Goal: Task Accomplishment & Management: Use online tool/utility

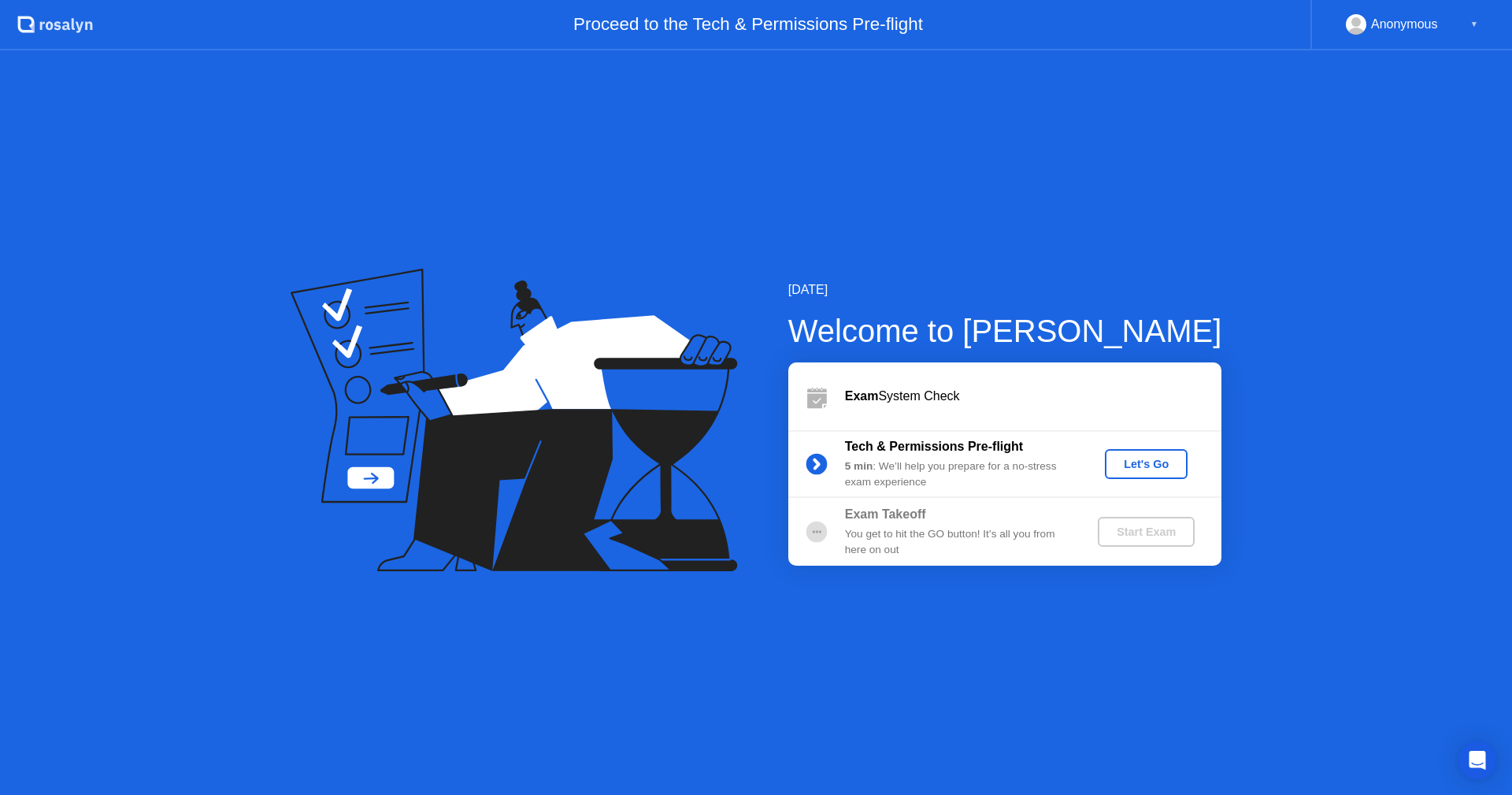
click at [1143, 457] on div "Let's Go" at bounding box center [1146, 463] width 70 height 13
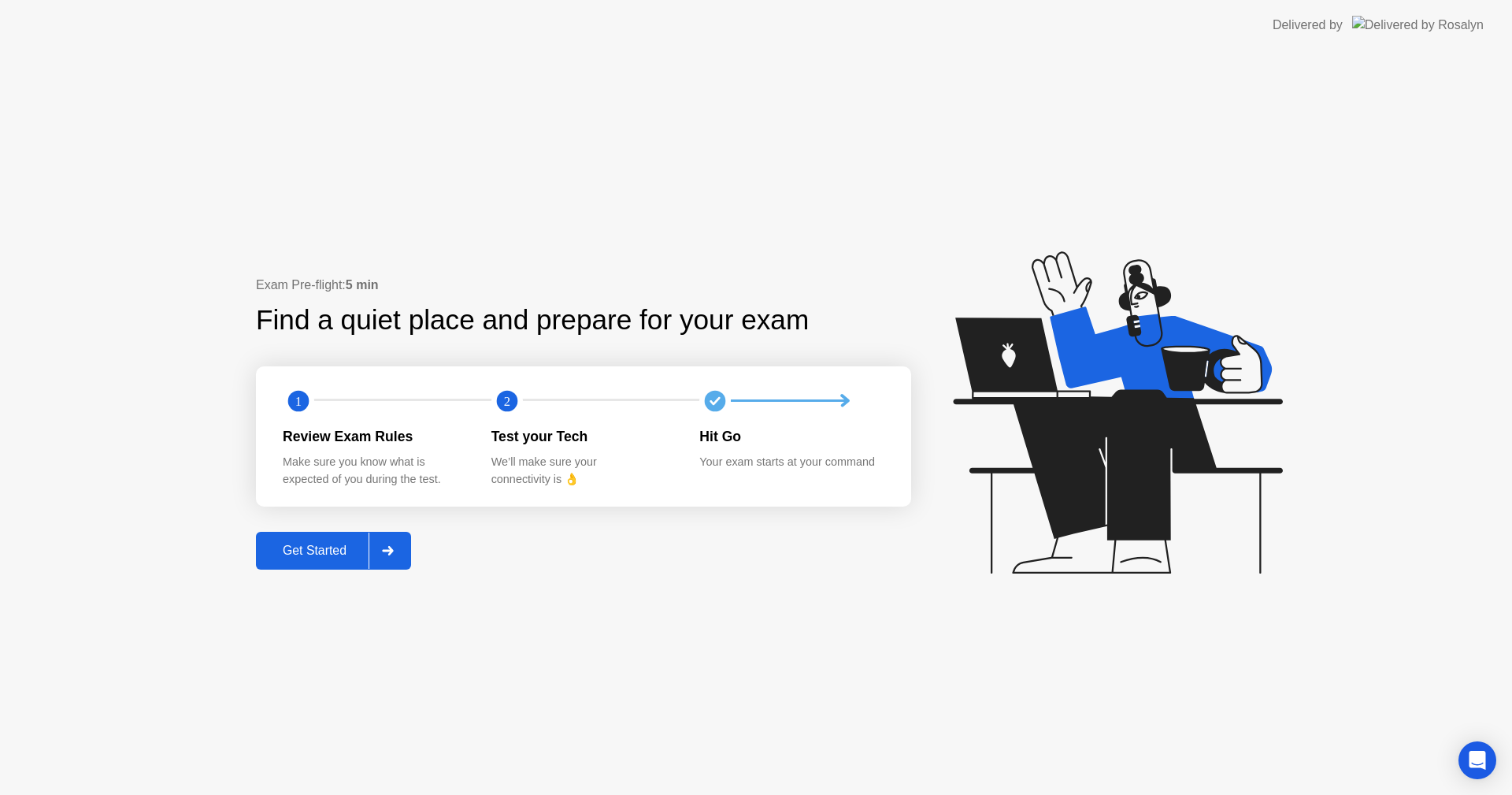
click at [350, 566] on button "Get Started" at bounding box center [333, 550] width 156 height 38
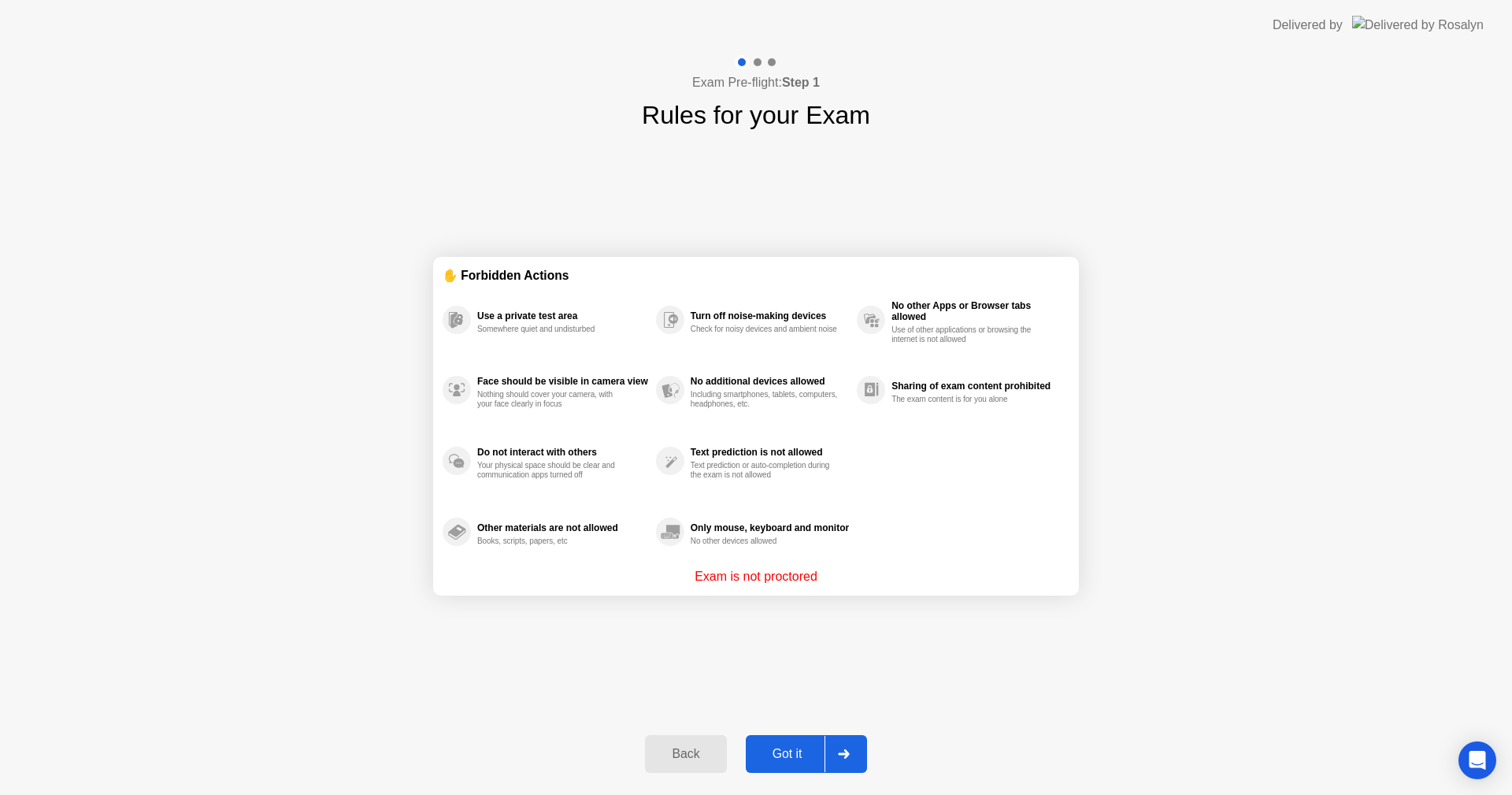
click at [789, 747] on div "Got it" at bounding box center [788, 754] width 74 height 14
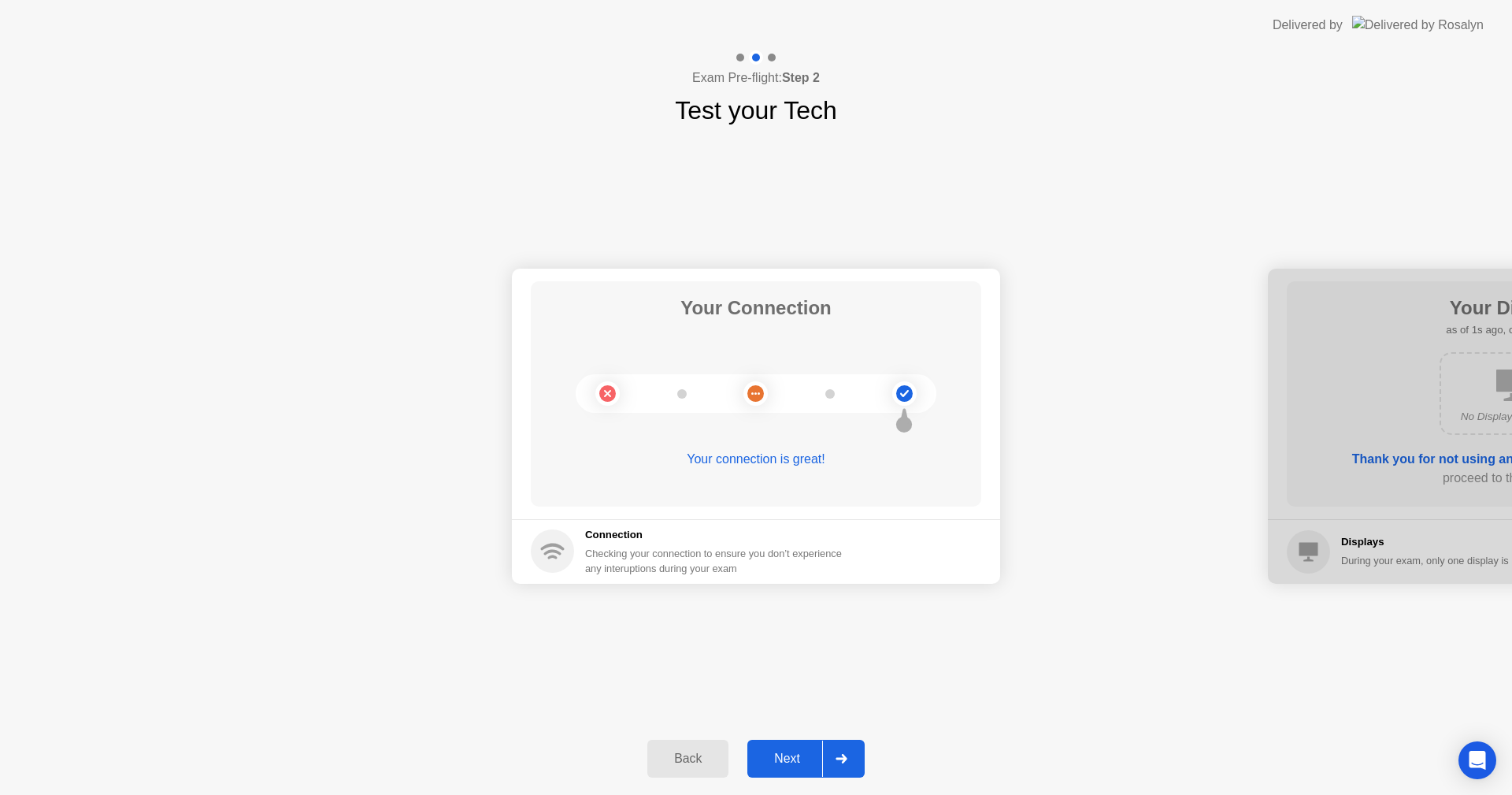
click at [786, 744] on button "Next" at bounding box center [806, 758] width 117 height 38
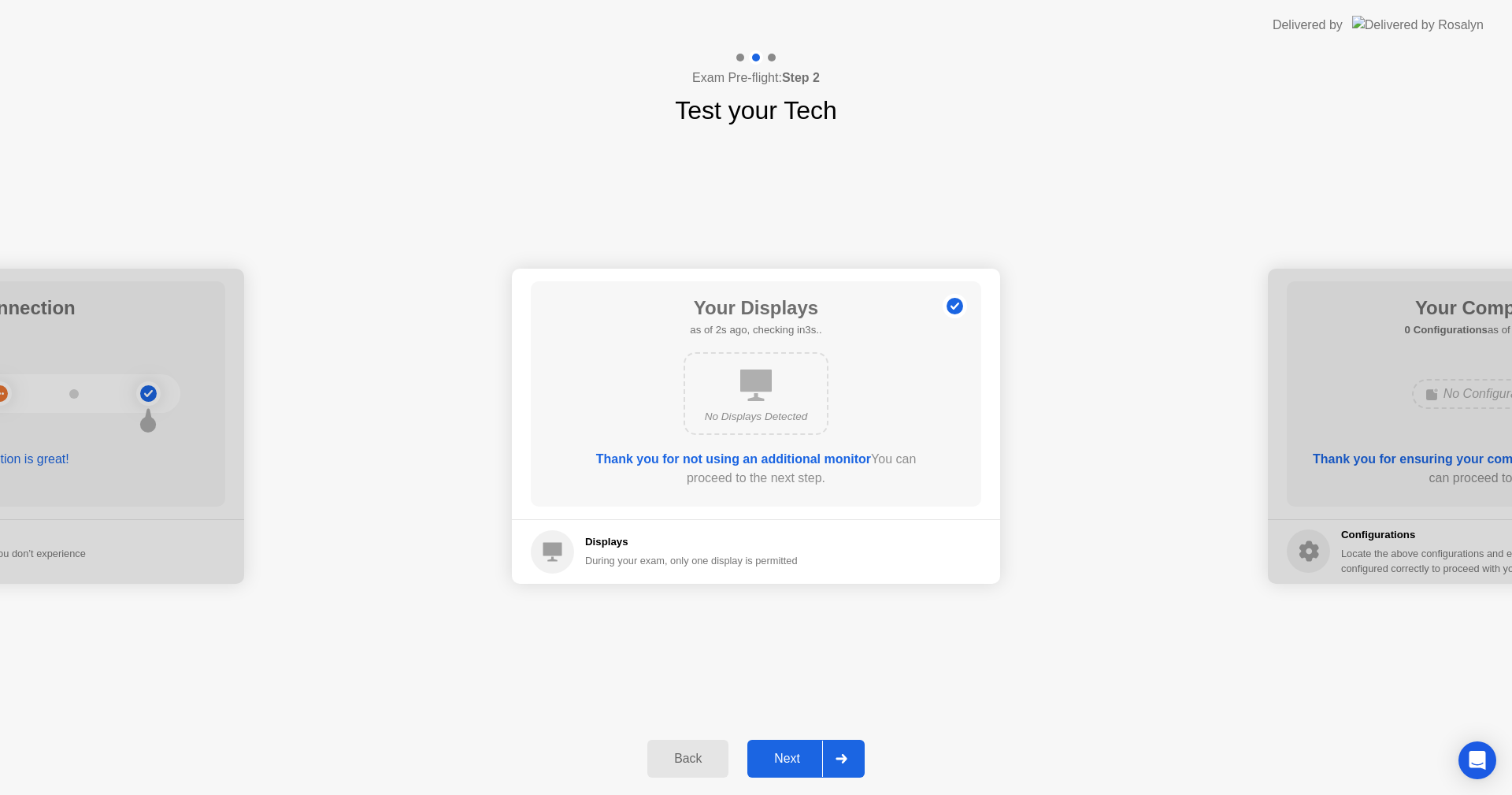
click at [786, 744] on button "Next" at bounding box center [806, 758] width 117 height 38
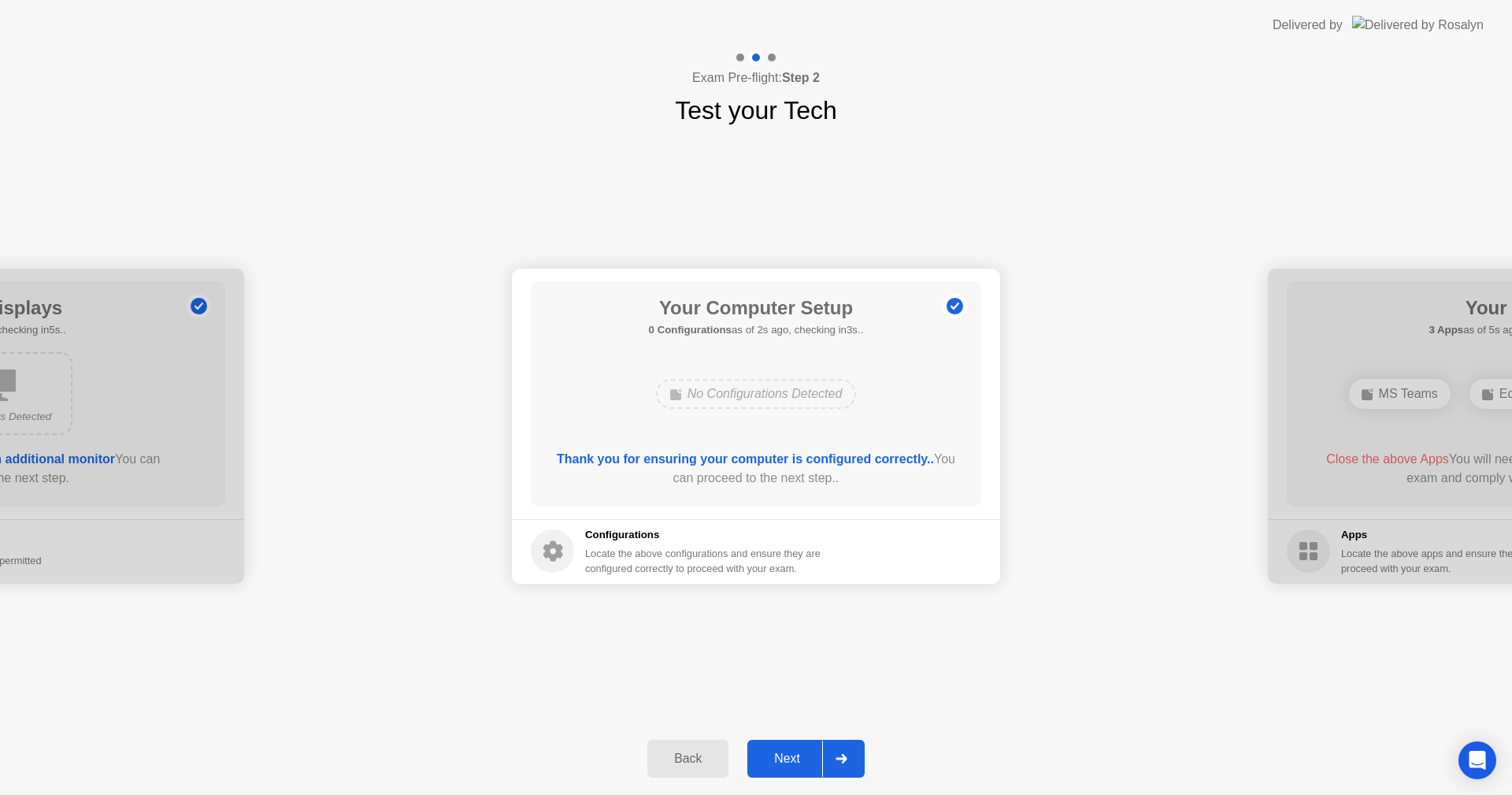
click at [675, 771] on button "Back" at bounding box center [687, 758] width 81 height 38
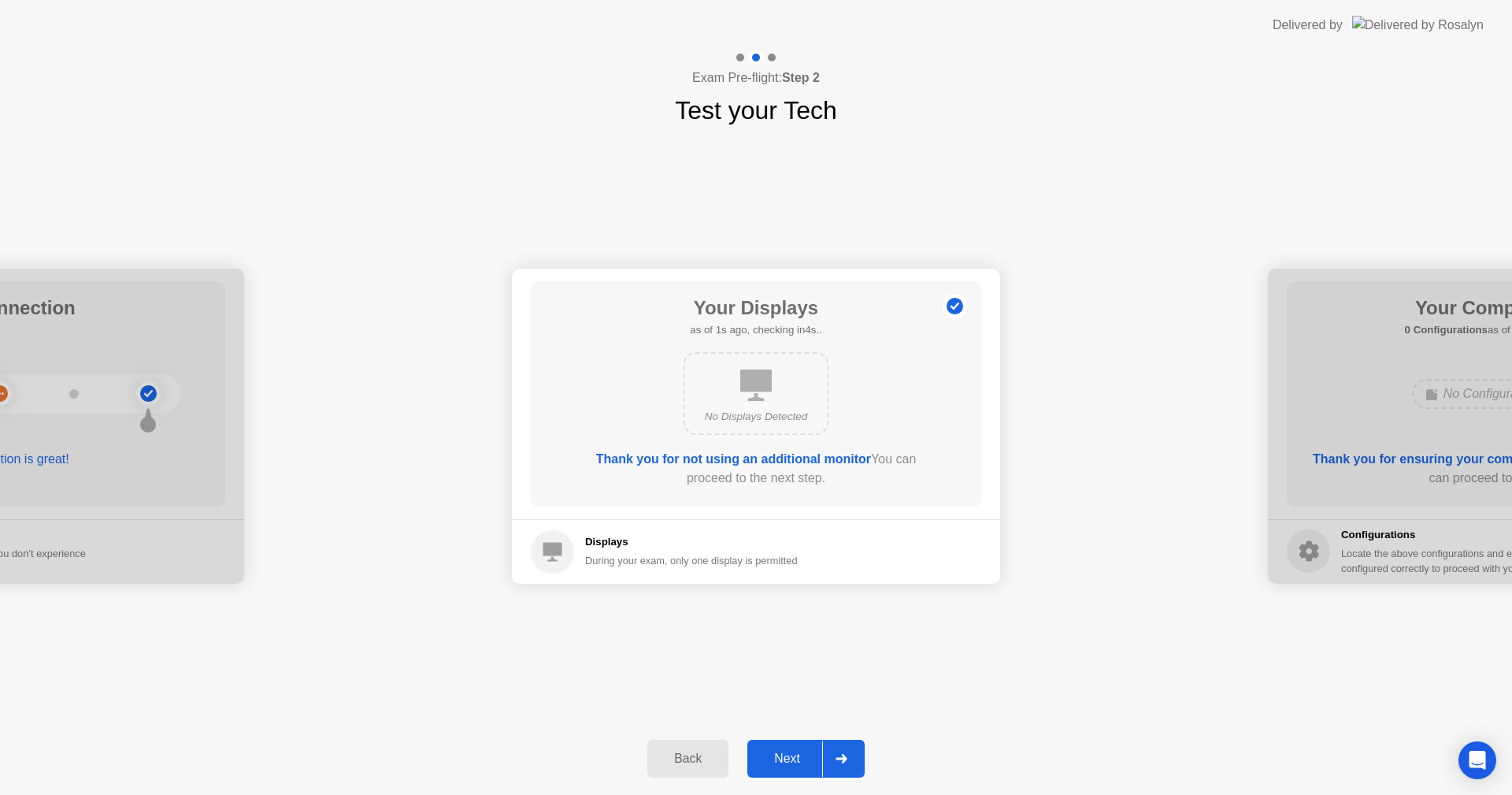
click at [777, 764] on div "Next" at bounding box center [787, 759] width 70 height 14
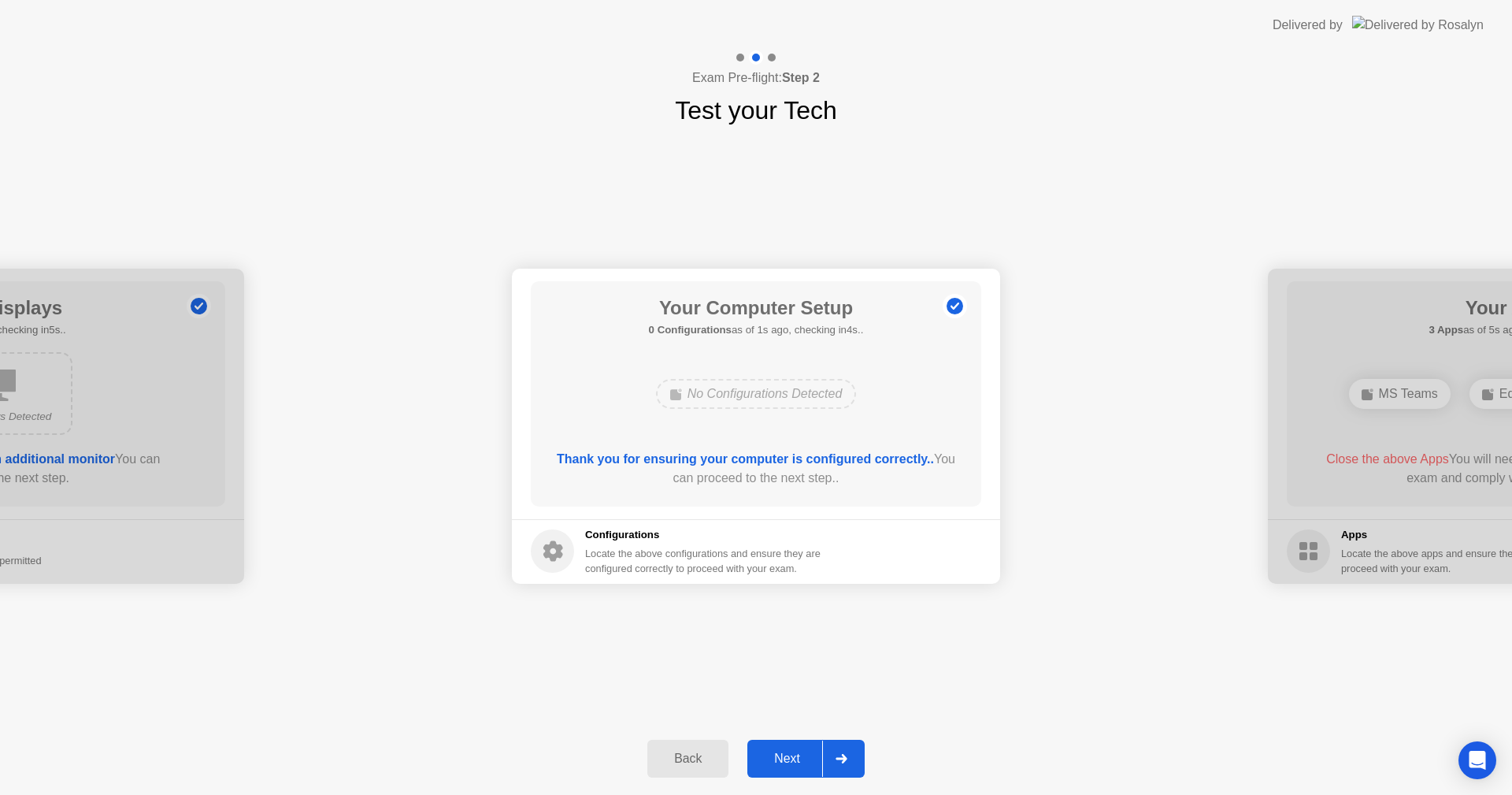
click at [776, 764] on div "Next" at bounding box center [787, 759] width 70 height 14
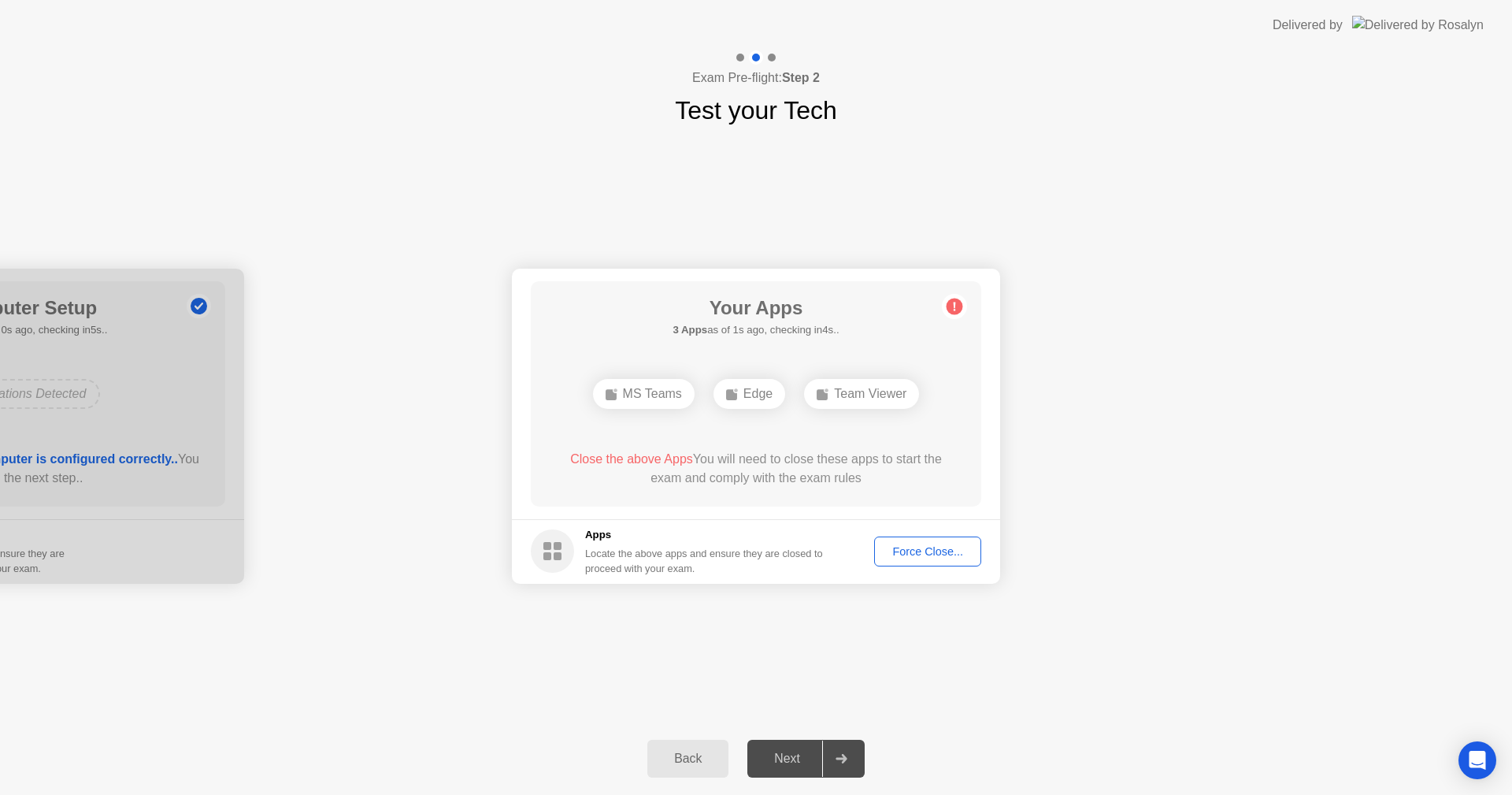
click at [946, 308] on icon at bounding box center [954, 306] width 25 height 25
click at [937, 556] on div "Force Close..." at bounding box center [928, 551] width 96 height 13
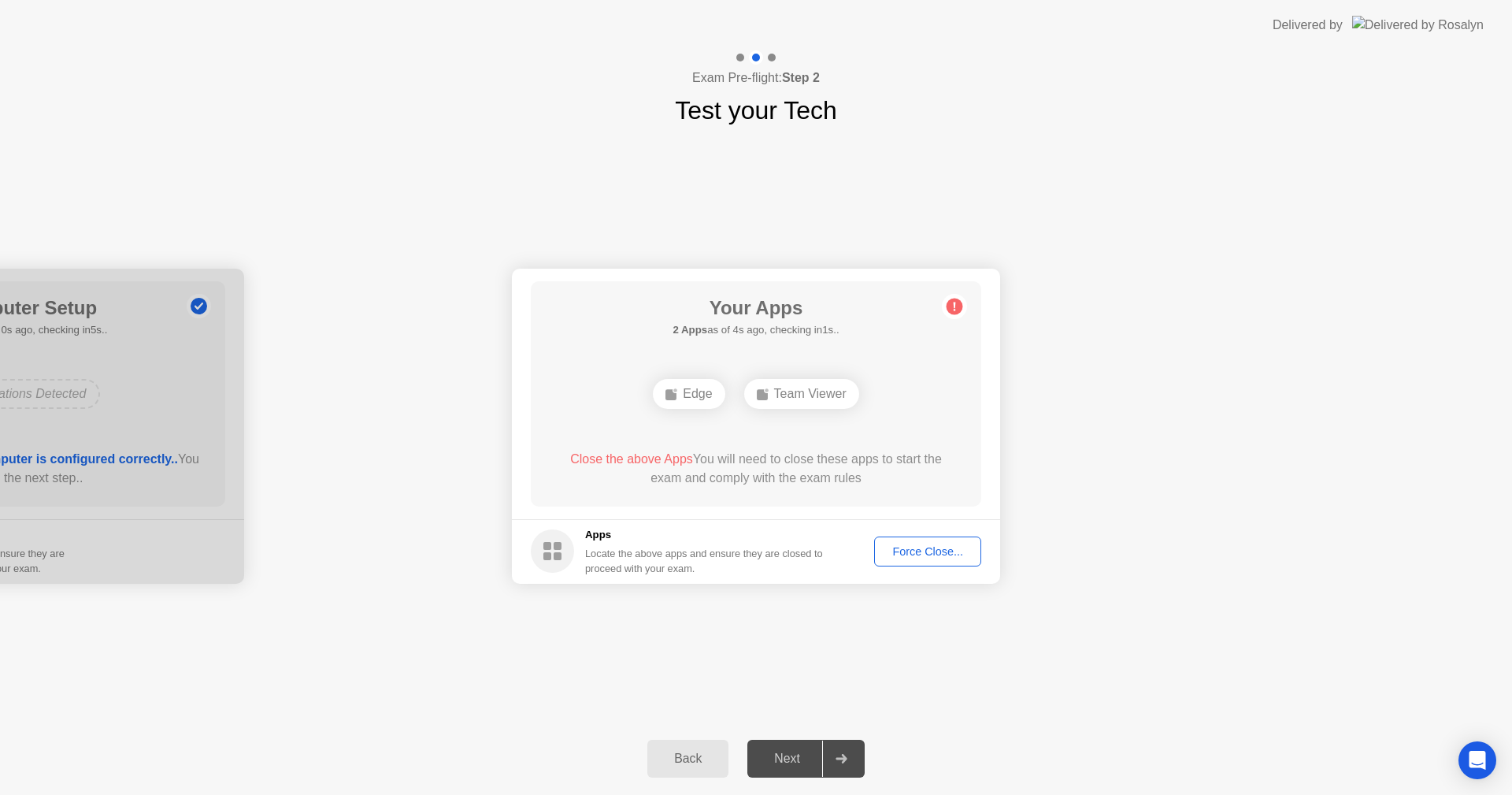
click at [940, 542] on button "Force Close..." at bounding box center [927, 551] width 107 height 30
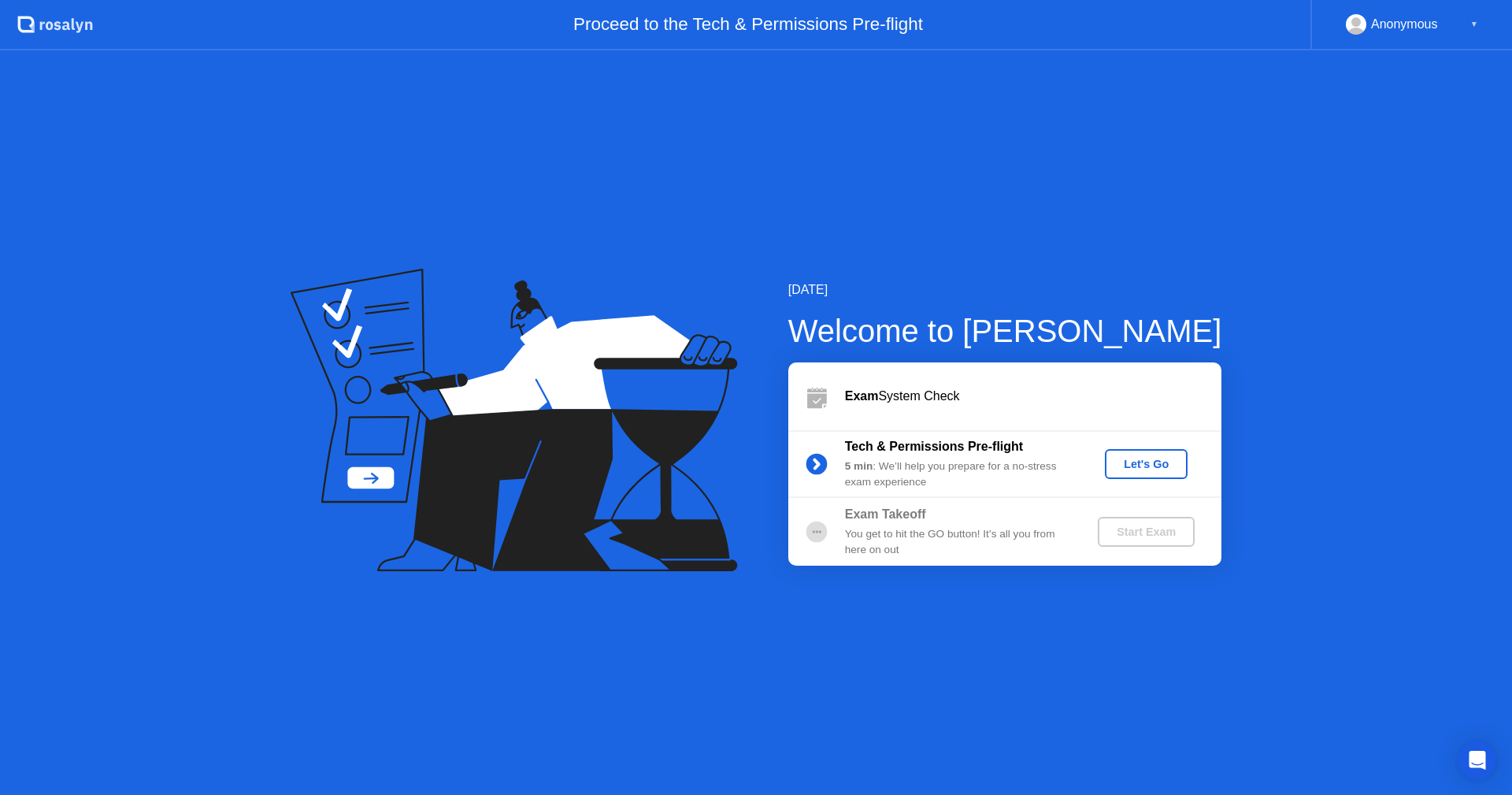
click at [1150, 469] on div "Let's Go" at bounding box center [1146, 463] width 70 height 13
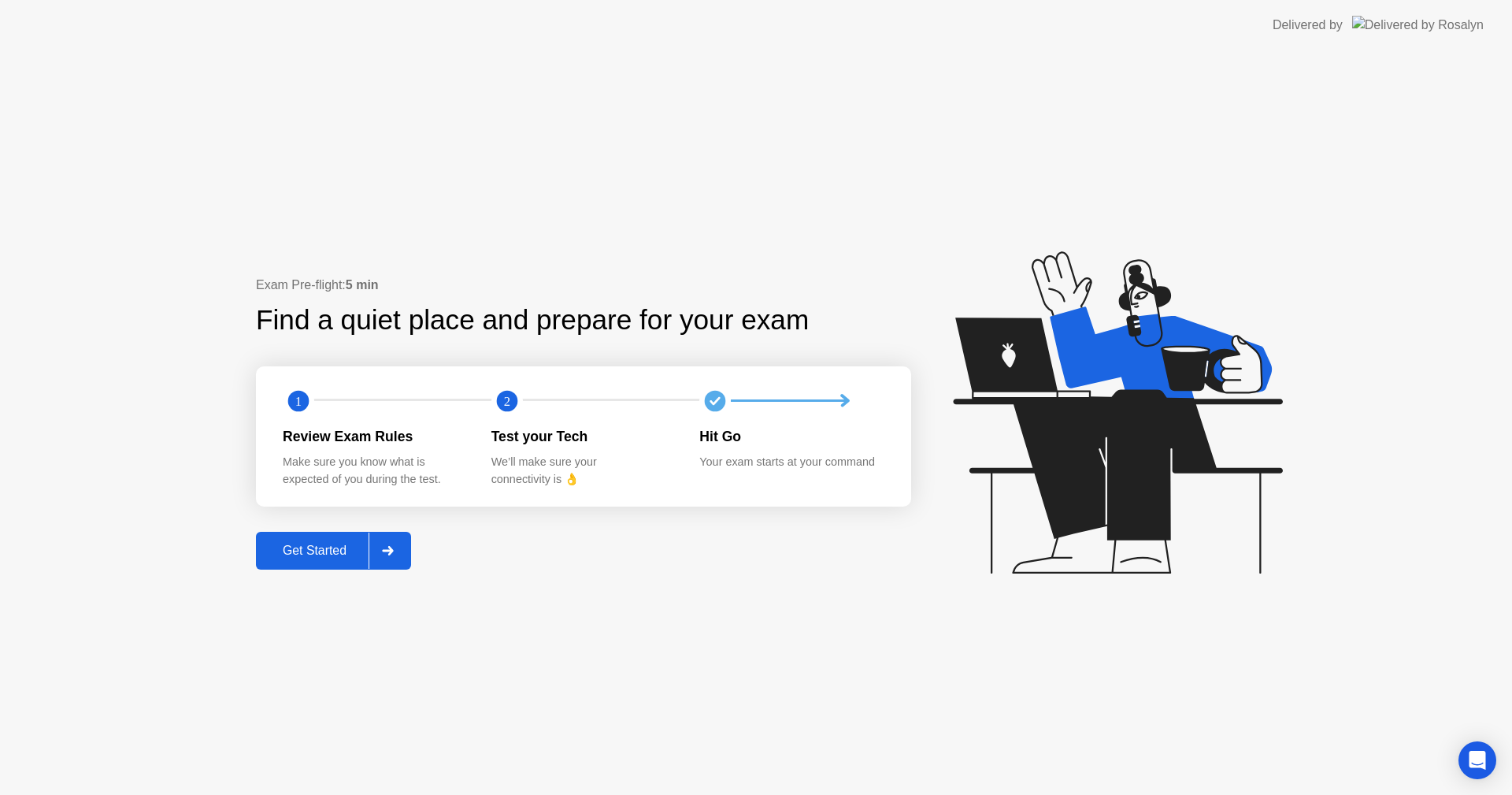
click at [352, 566] on button "Get Started" at bounding box center [333, 550] width 156 height 38
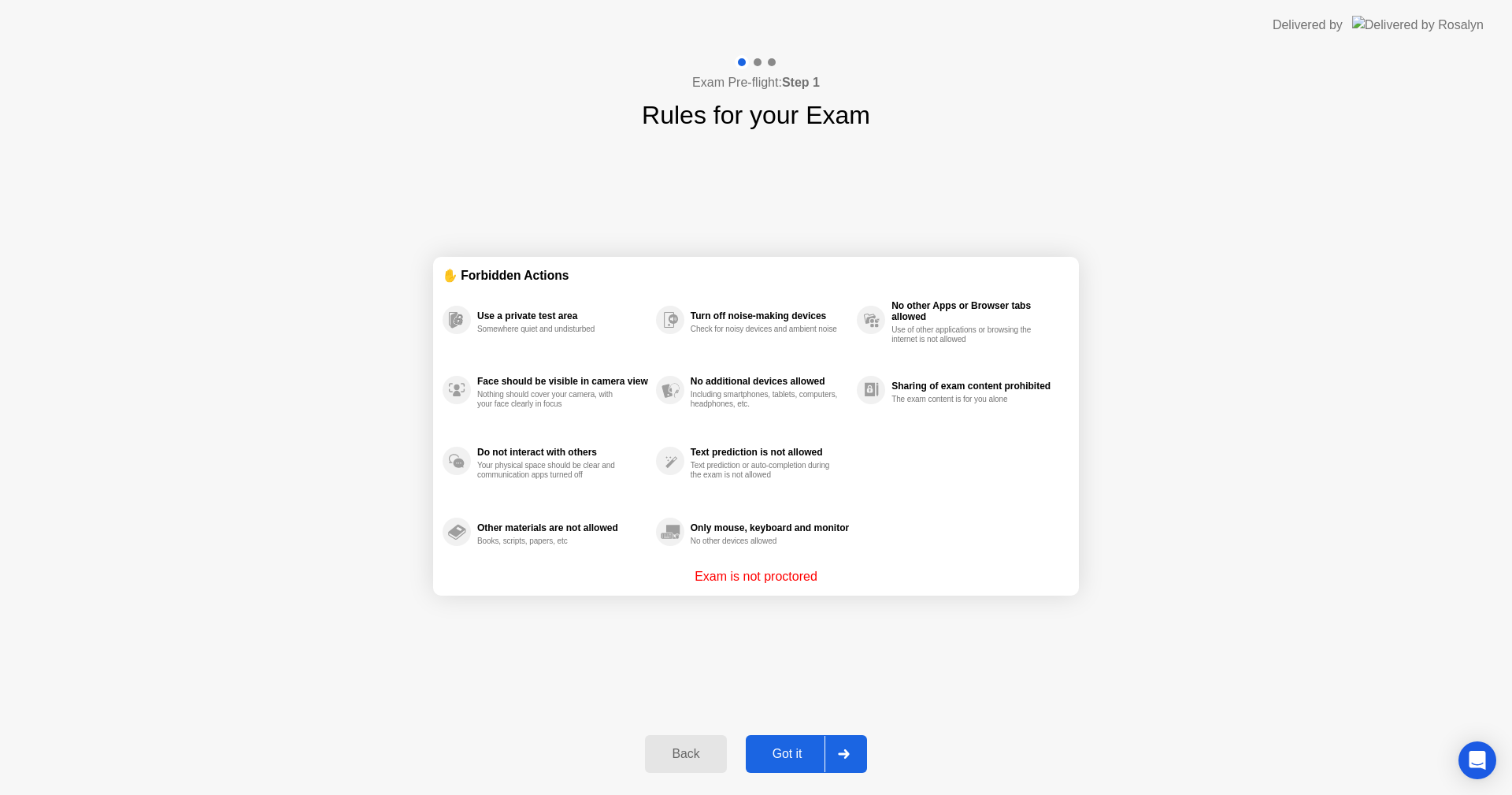
click at [784, 747] on div "Got it" at bounding box center [788, 754] width 74 height 14
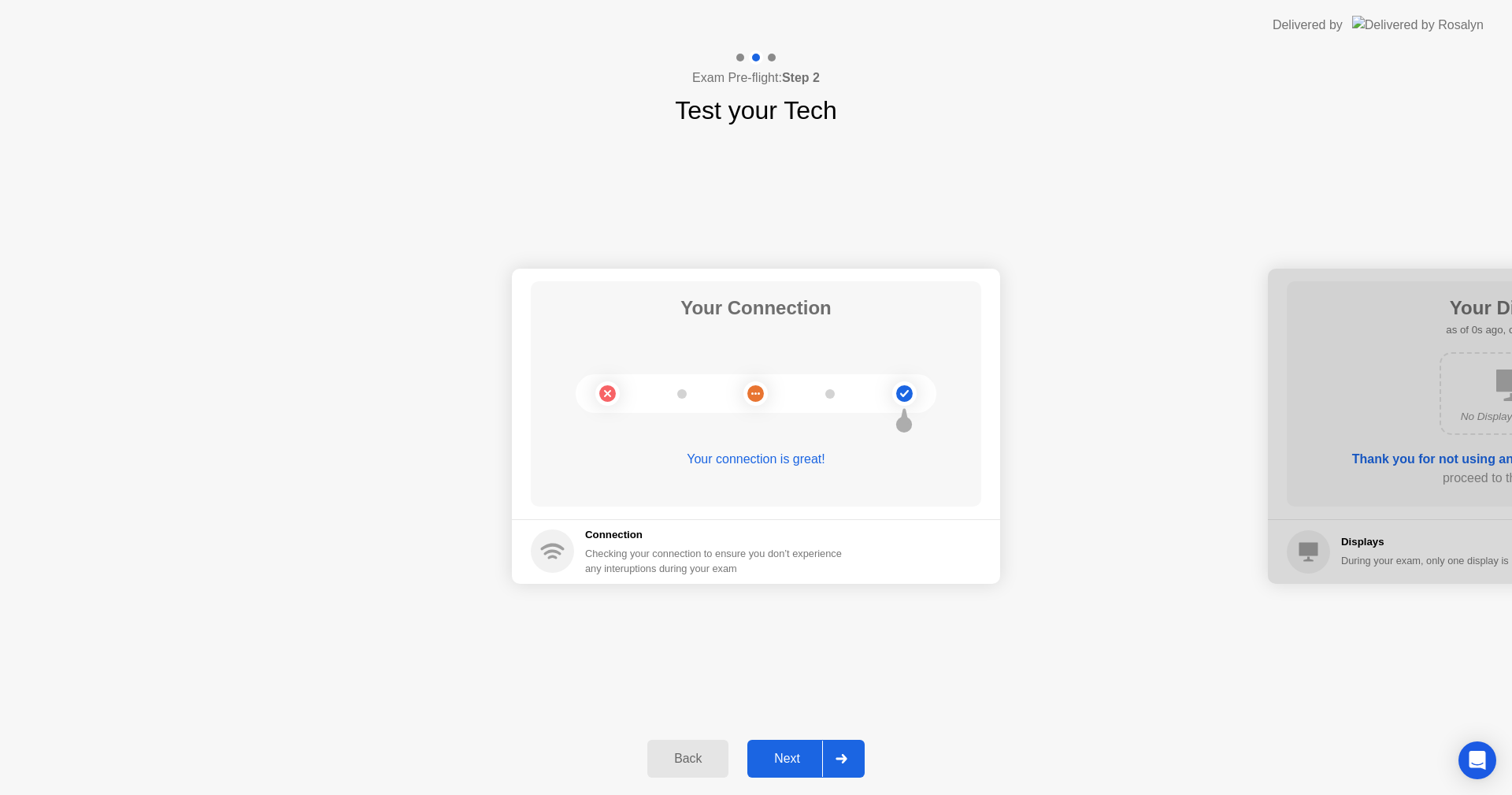
click at [783, 743] on button "Next" at bounding box center [806, 758] width 117 height 38
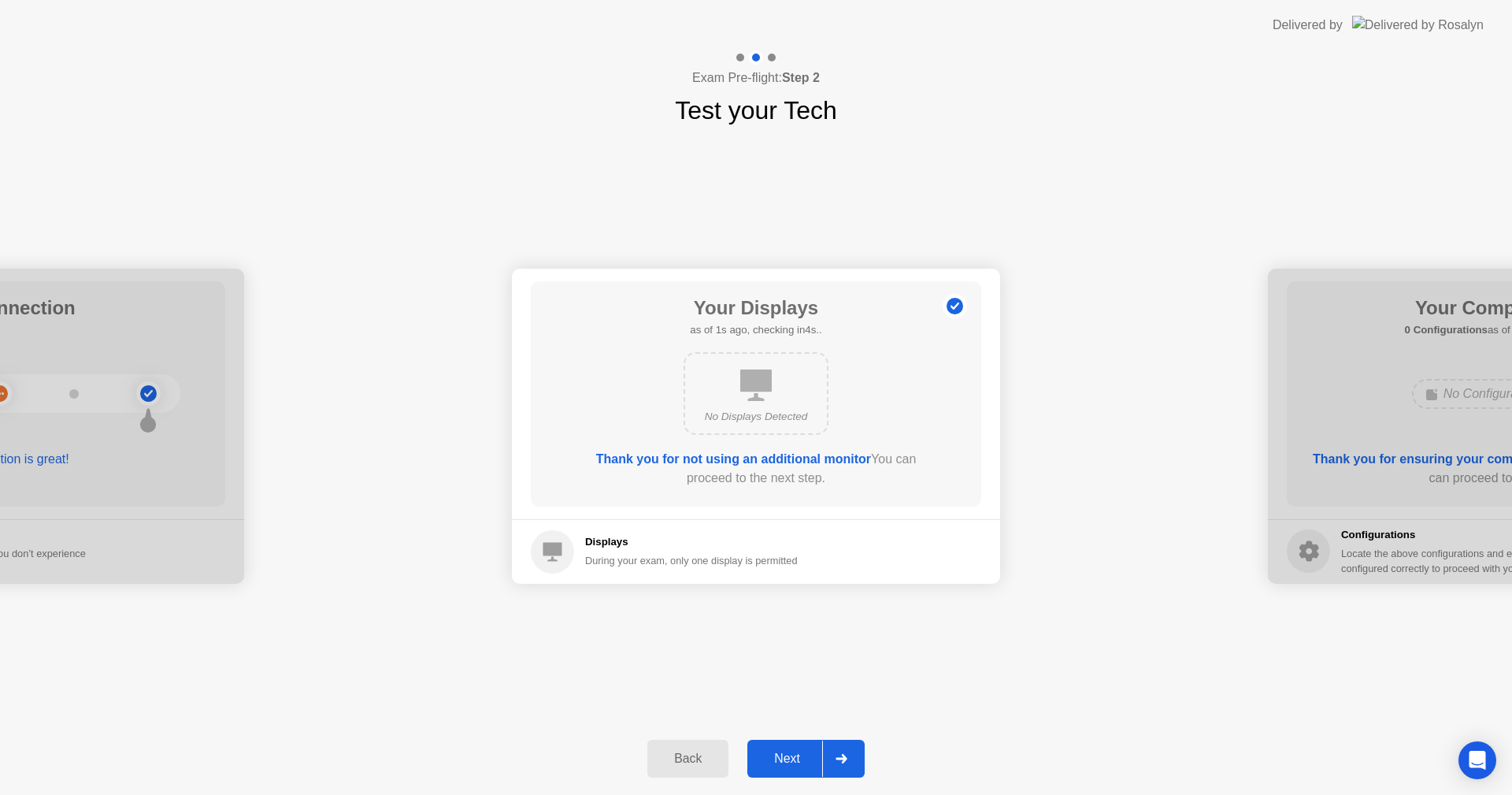
click at [781, 742] on button "Next" at bounding box center [806, 758] width 117 height 38
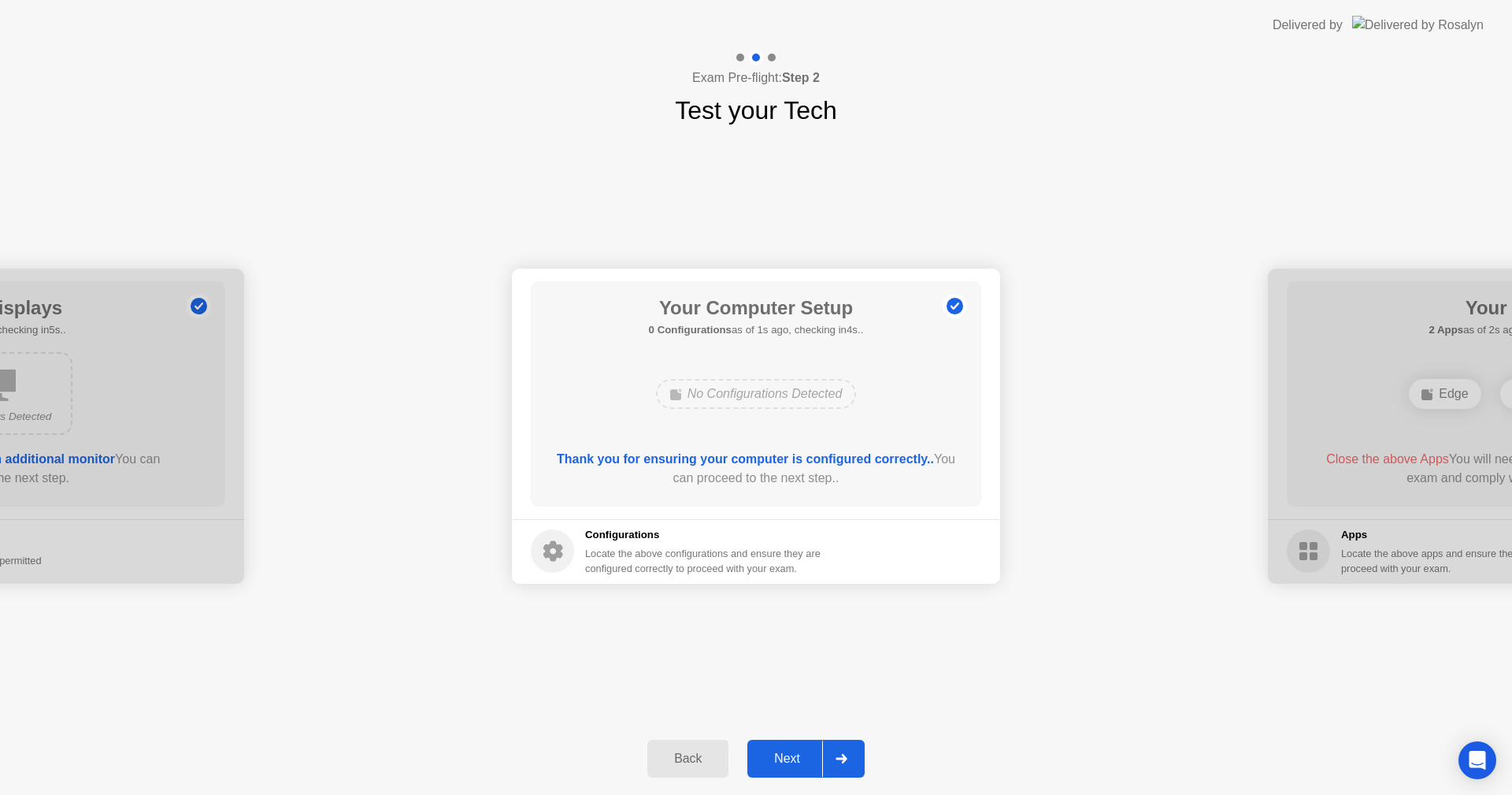
click at [781, 742] on button "Next" at bounding box center [806, 758] width 117 height 38
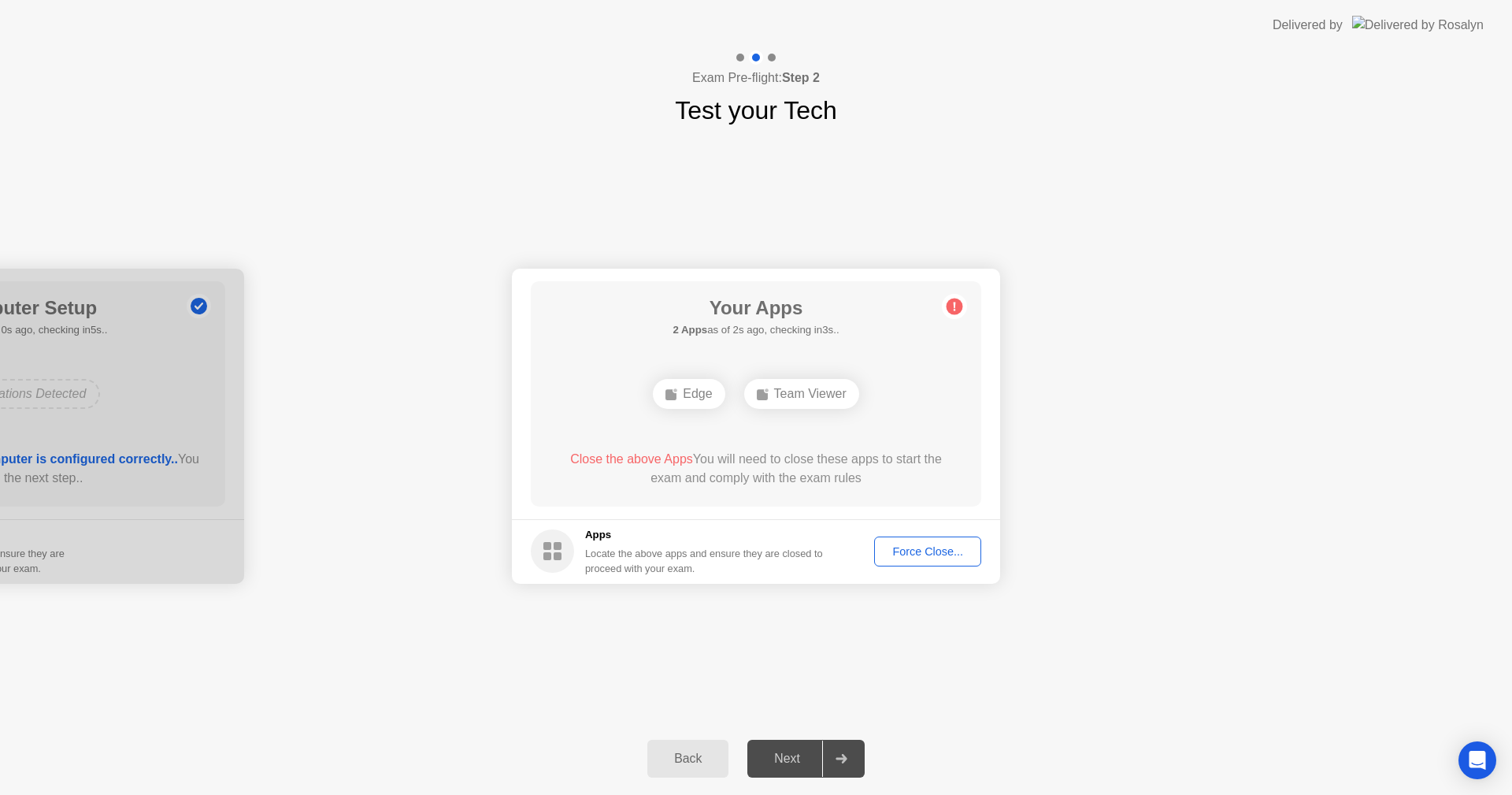
click at [921, 557] on div "Force Close..." at bounding box center [928, 551] width 96 height 13
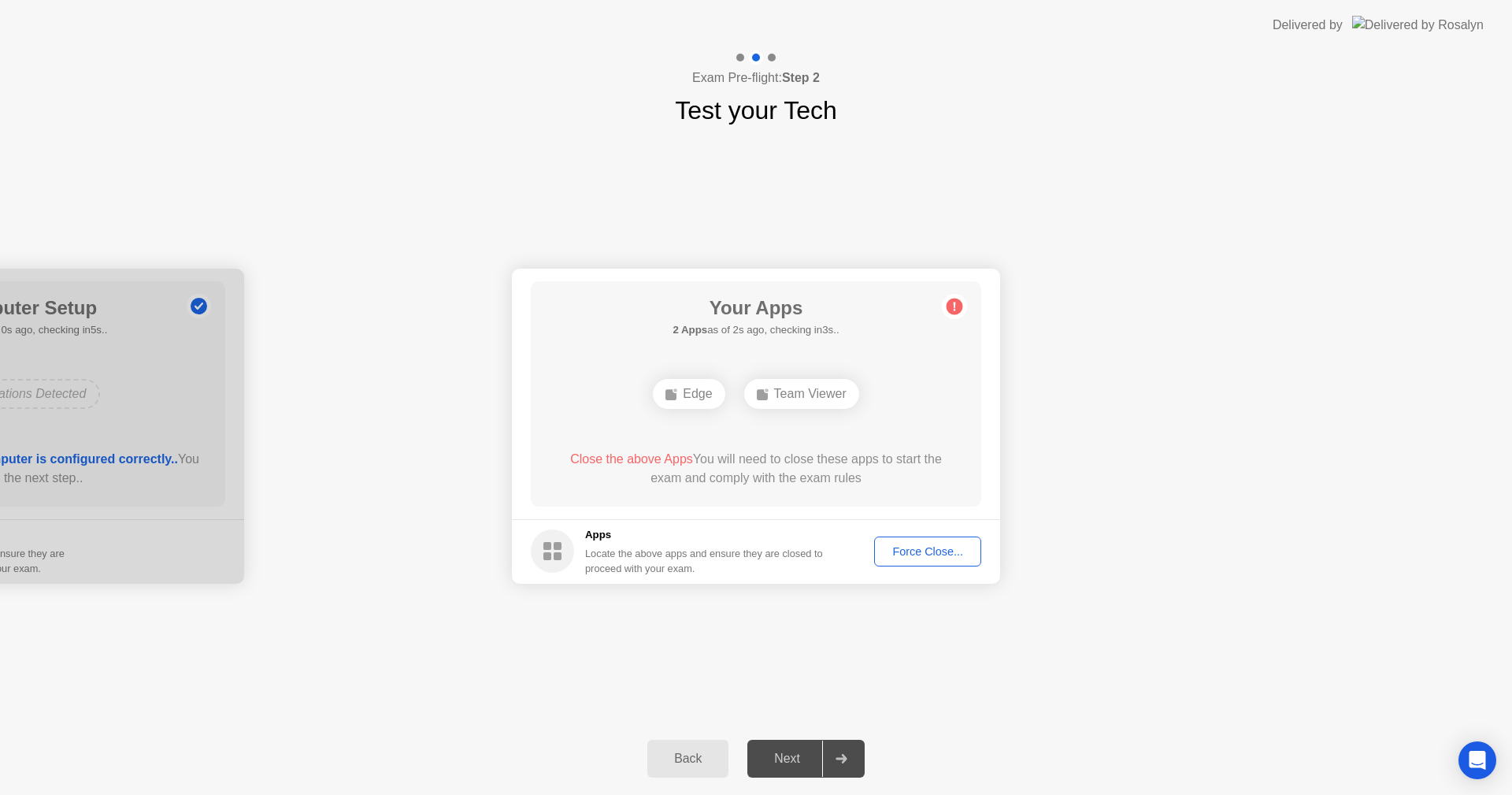
click at [962, 554] on div "Force Close..." at bounding box center [928, 551] width 96 height 13
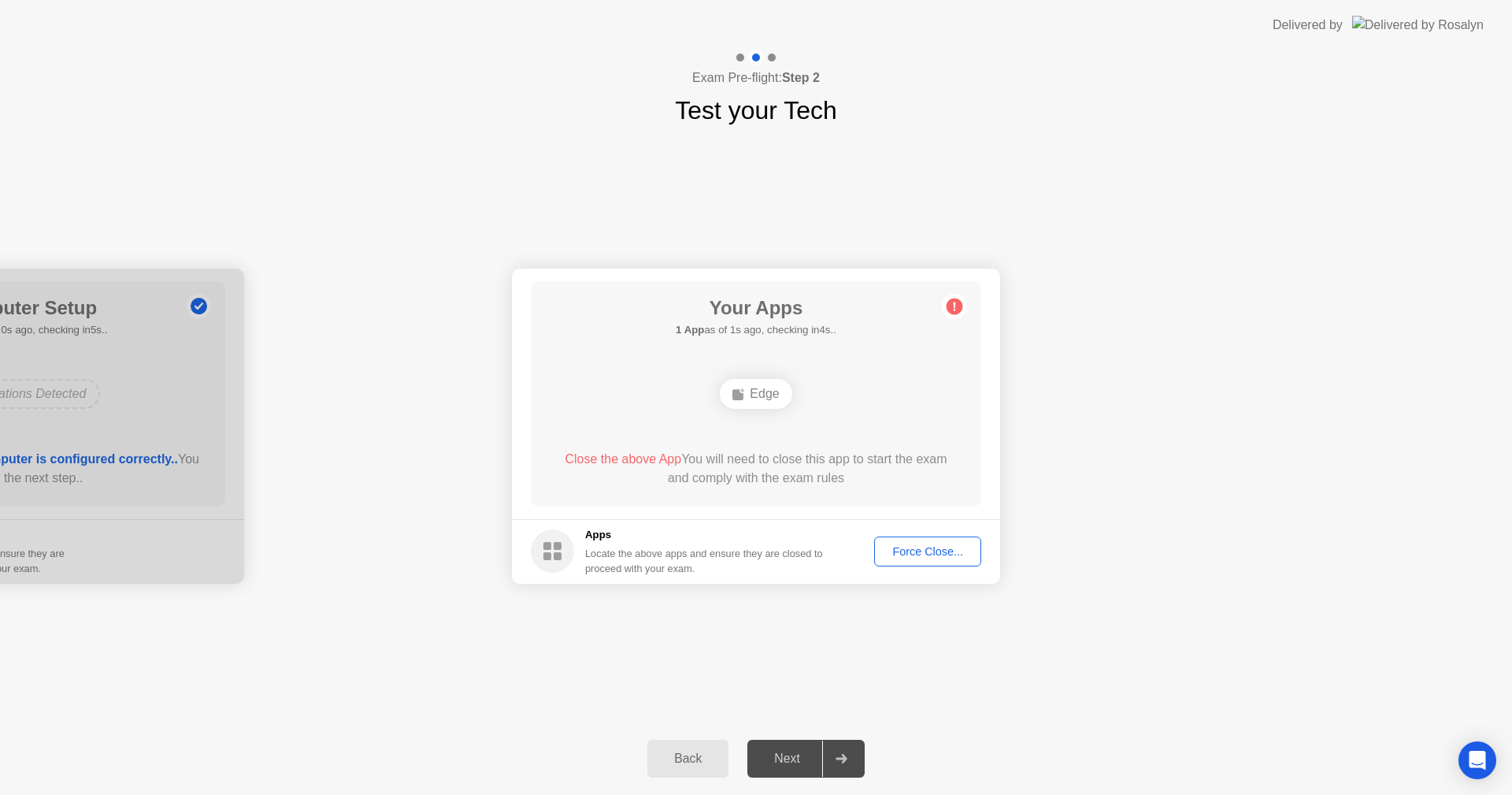
click at [926, 566] on footer "Apps Locate the above apps and ensure they are closed to proceed with your exam…" at bounding box center [756, 551] width 488 height 65
click at [929, 550] on div "Force Close..." at bounding box center [928, 551] width 96 height 13
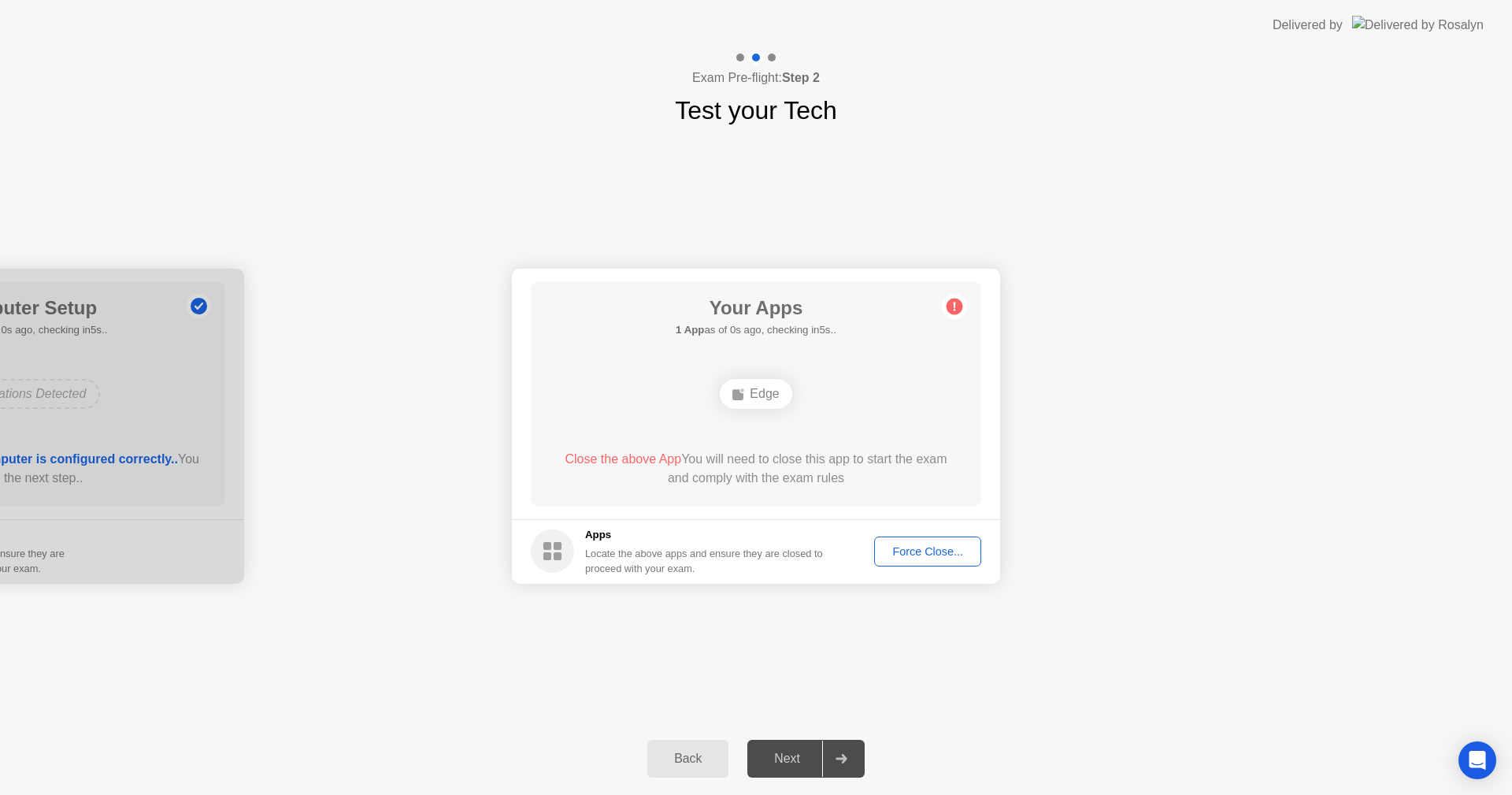
click at [684, 764] on div "Back" at bounding box center [687, 759] width 71 height 14
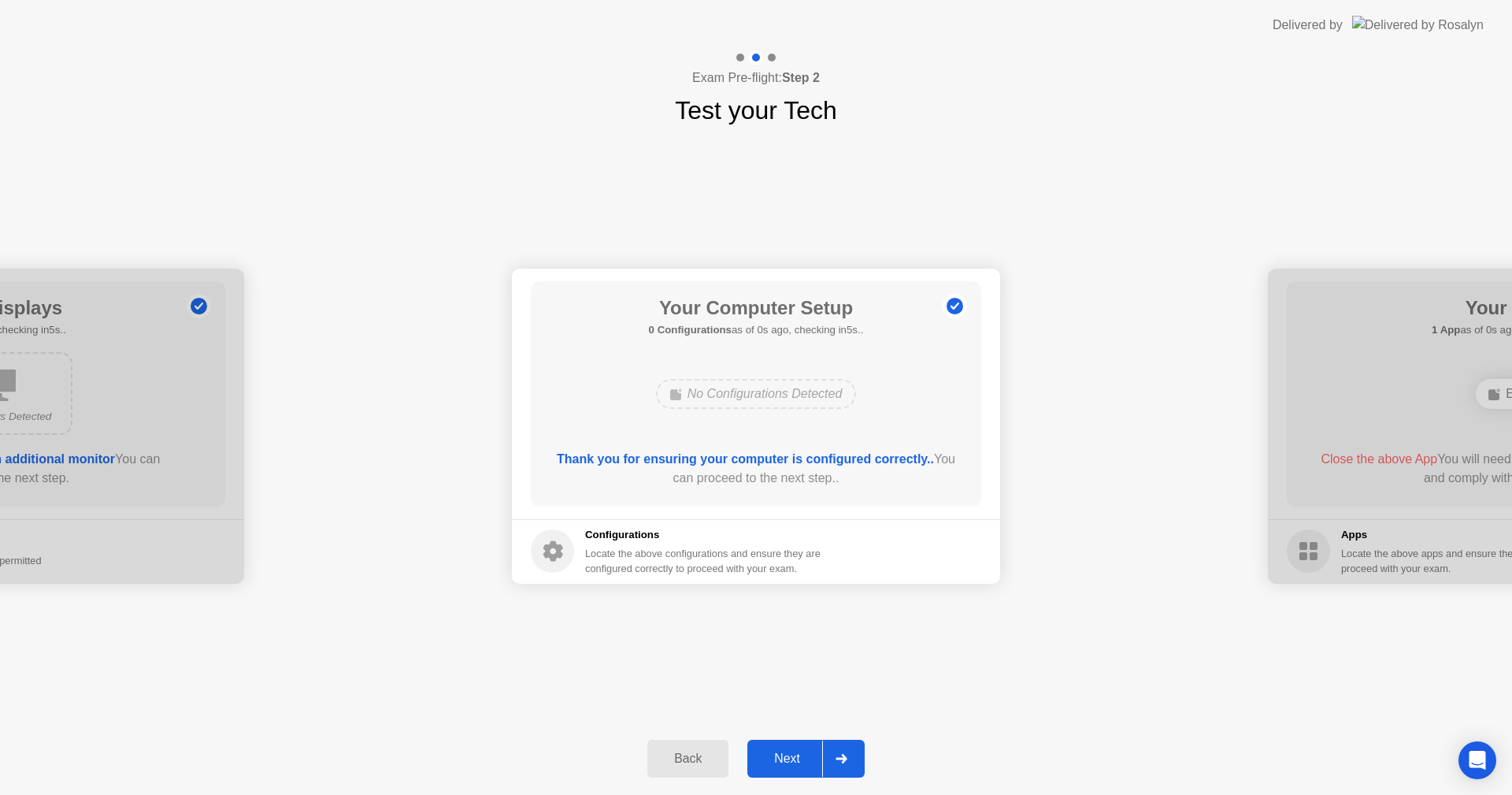
click at [782, 766] on div "Next" at bounding box center [787, 759] width 70 height 14
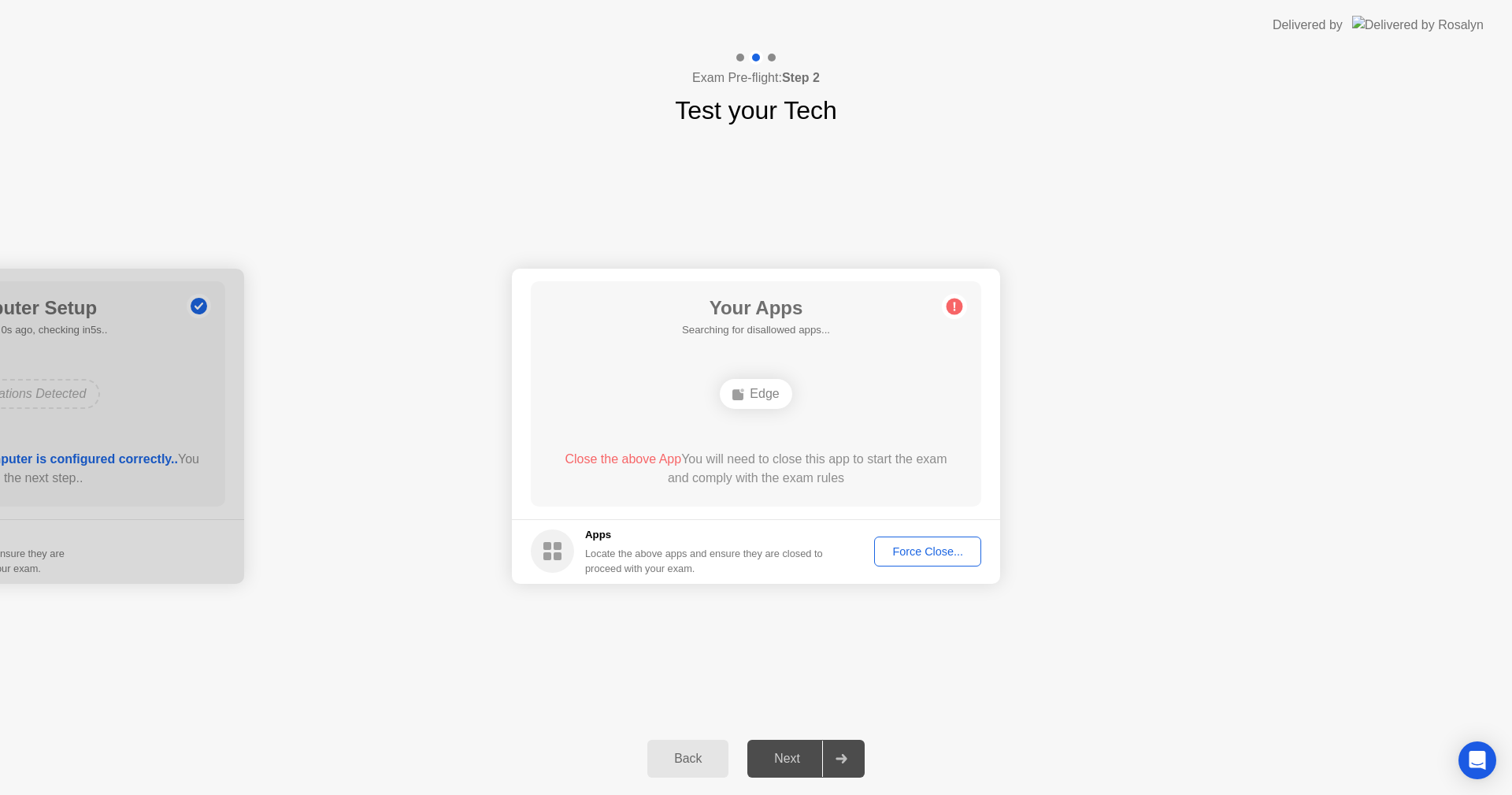
click at [897, 554] on div "Force Close..." at bounding box center [928, 551] width 96 height 13
